Goal: Information Seeking & Learning: Learn about a topic

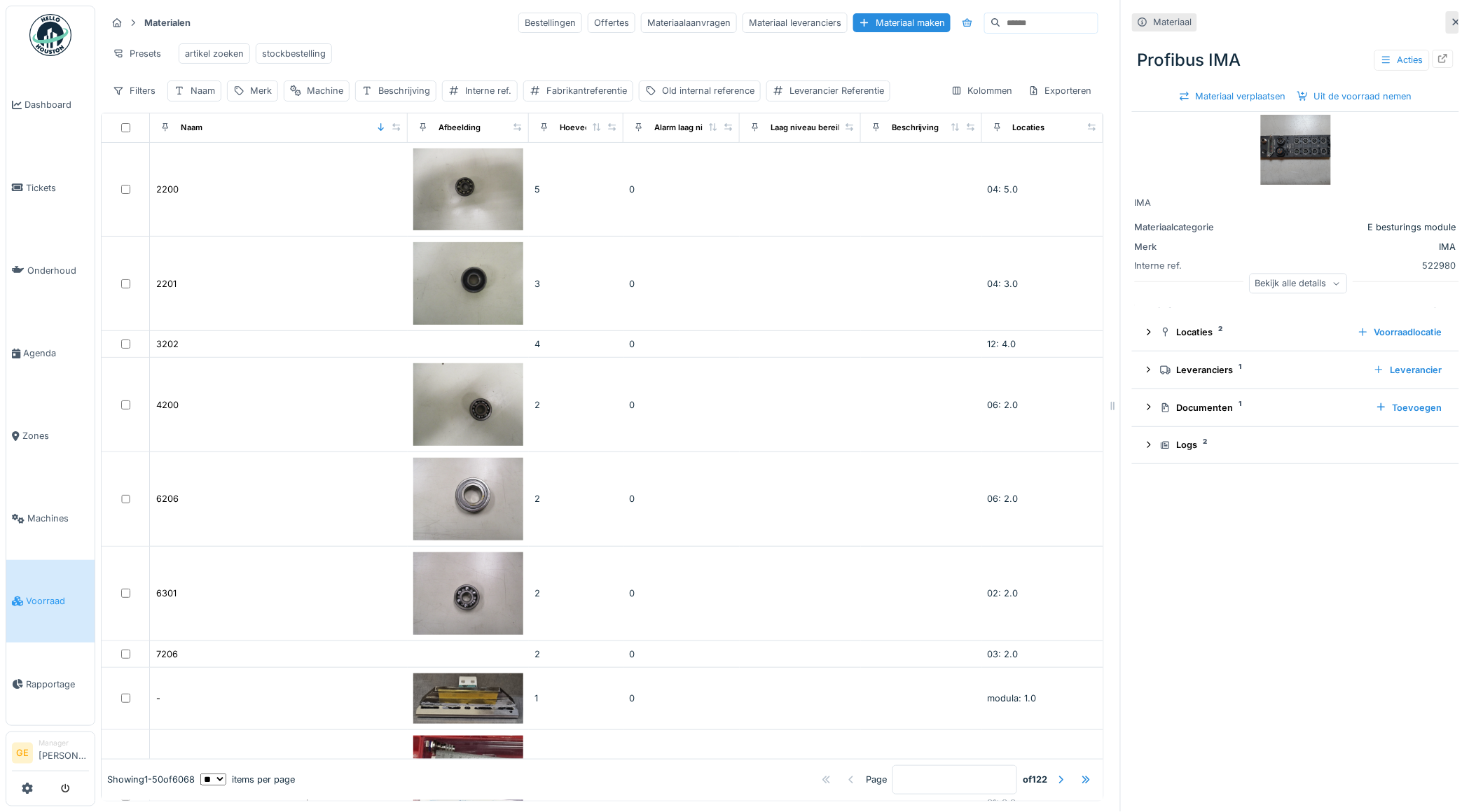
click at [1273, 154] on img at bounding box center [1296, 150] width 70 height 70
click at [1293, 148] on img at bounding box center [1296, 150] width 70 height 70
click at [1277, 149] on img at bounding box center [1296, 150] width 70 height 70
click at [1270, 145] on img at bounding box center [1296, 150] width 70 height 70
click at [1290, 161] on img at bounding box center [1296, 150] width 70 height 70
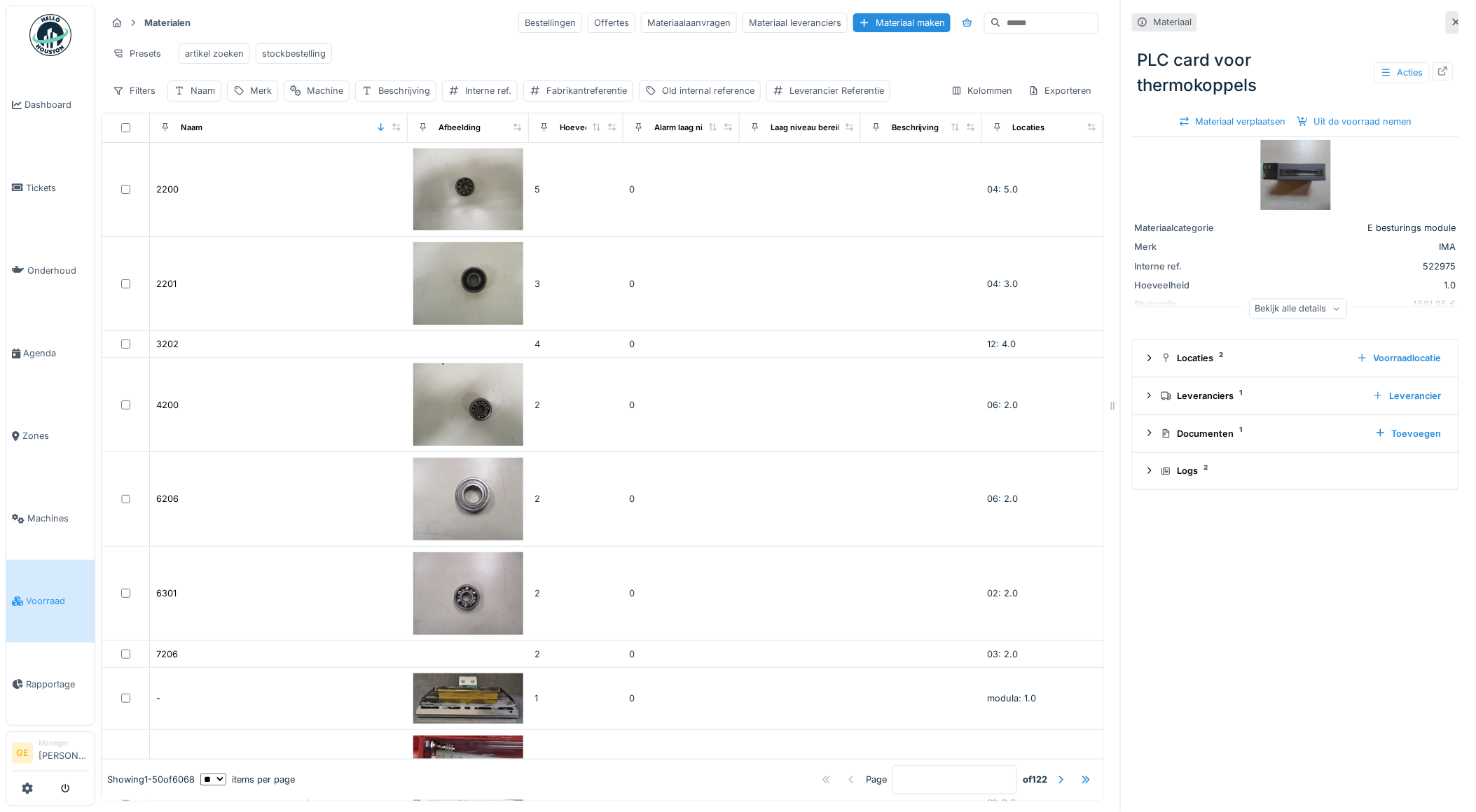
click at [1280, 190] on img at bounding box center [1296, 175] width 70 height 70
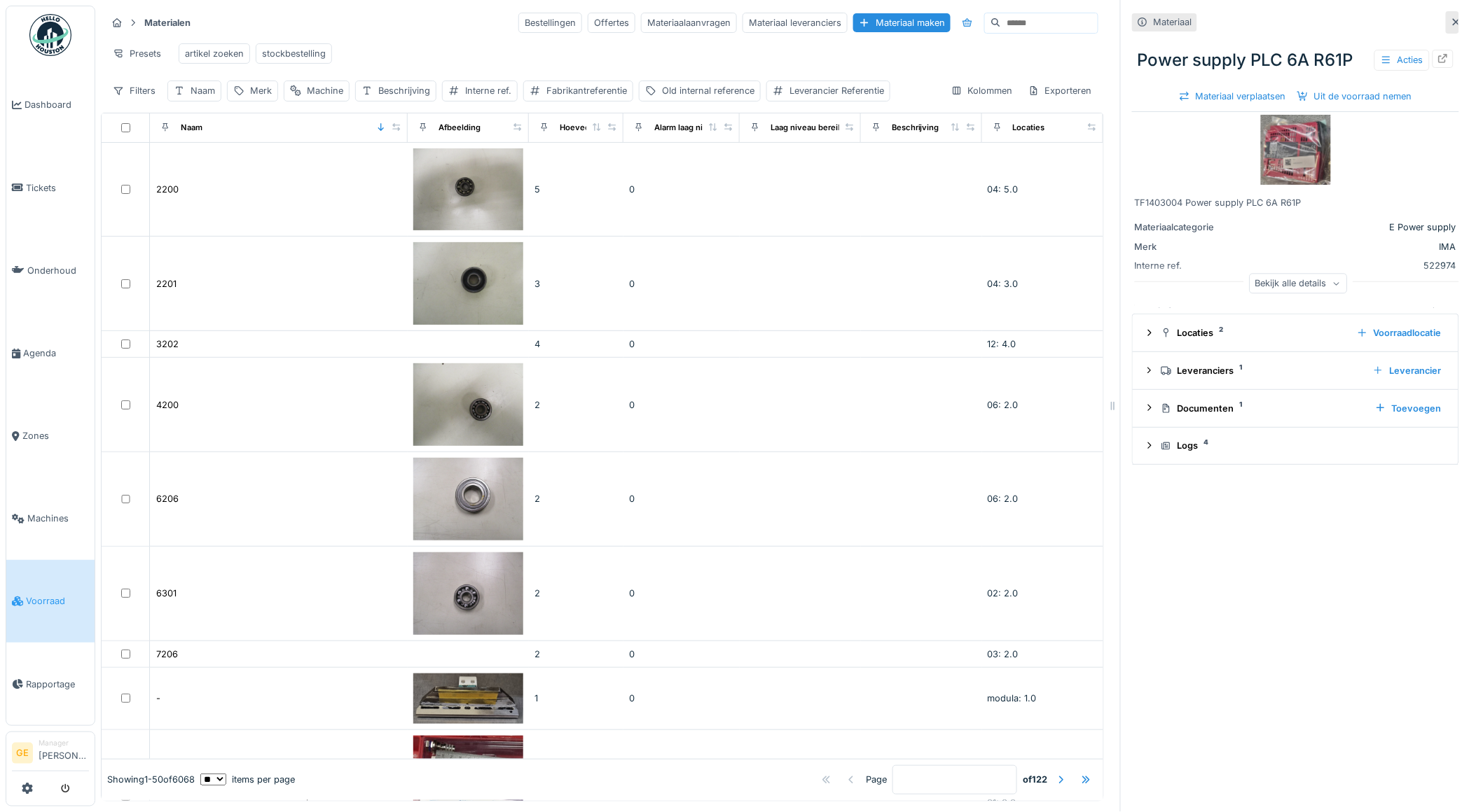
click at [1261, 180] on img at bounding box center [1296, 150] width 70 height 70
click at [1294, 153] on img at bounding box center [1296, 150] width 70 height 70
click at [1298, 163] on img at bounding box center [1296, 150] width 70 height 70
click at [1283, 172] on img at bounding box center [1296, 150] width 70 height 70
click at [1270, 163] on img at bounding box center [1296, 150] width 70 height 70
